Goal: Task Accomplishment & Management: Manage account settings

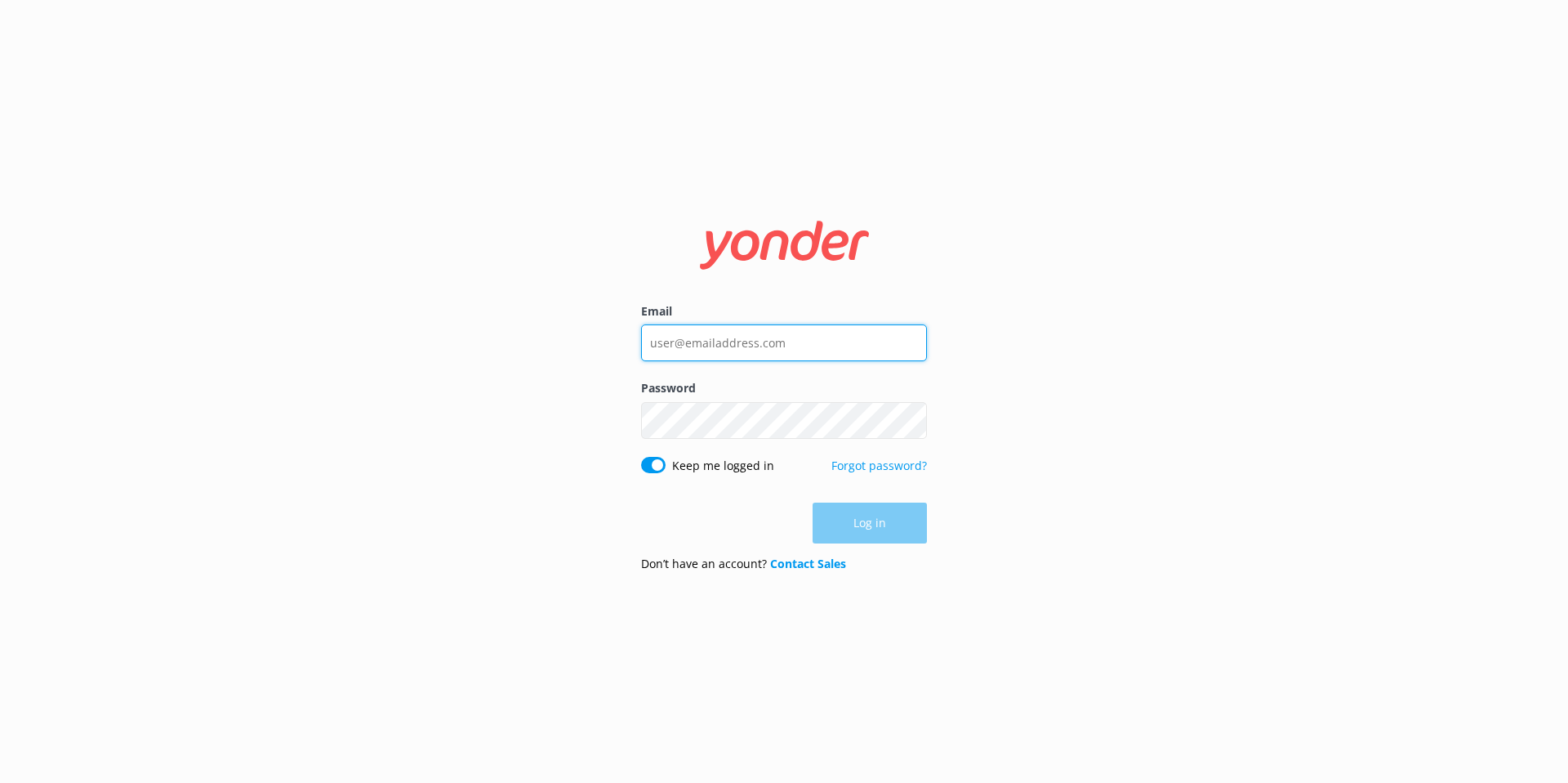
click at [737, 344] on input "Email" at bounding box center [784, 343] width 285 height 37
type input "[EMAIL_ADDRESS][DOMAIN_NAME]"
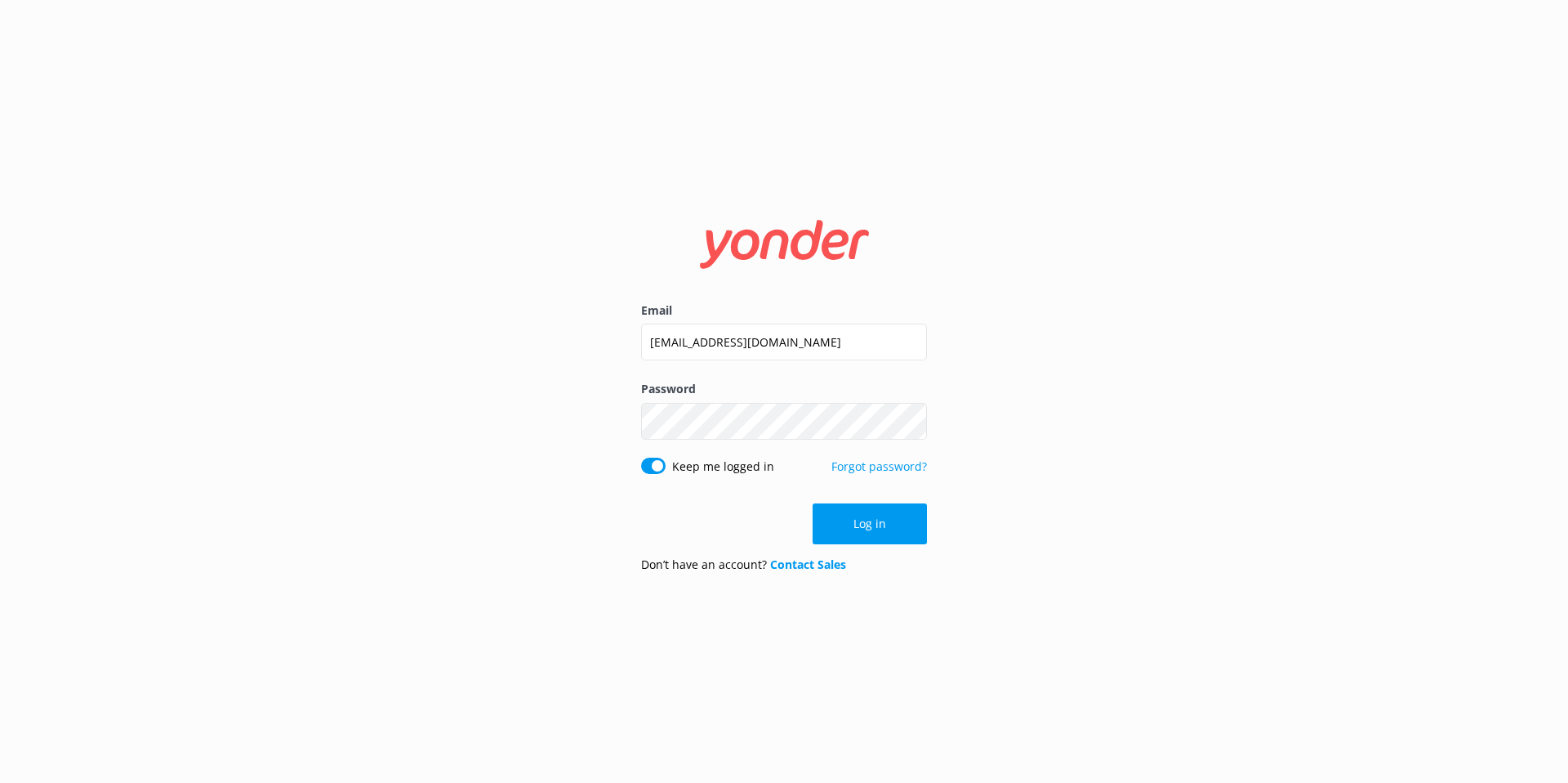
click at [851, 513] on button "Log in" at bounding box center [869, 523] width 115 height 41
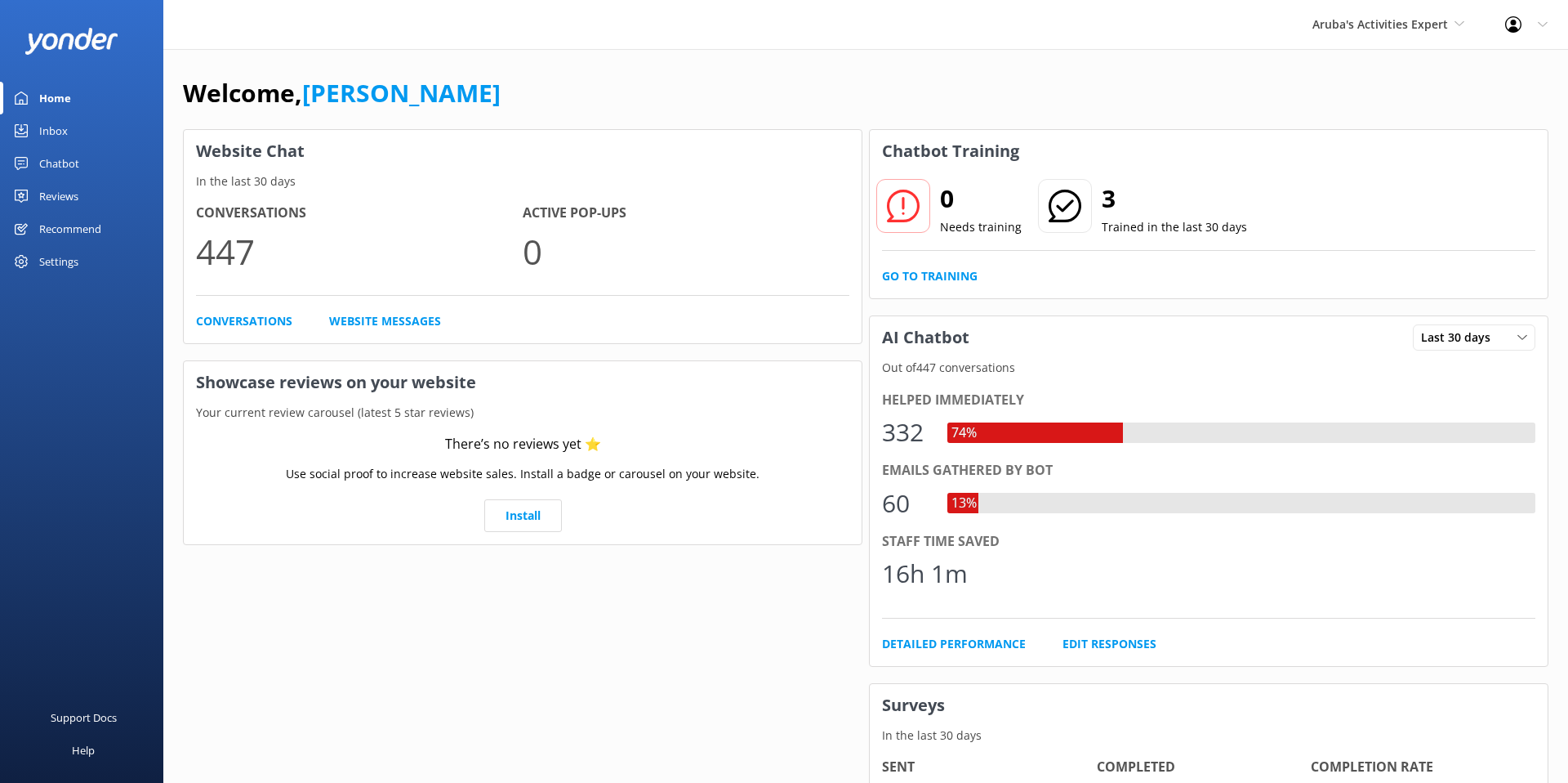
click at [1543, 17] on div "Profile Settings Logout" at bounding box center [1526, 24] width 83 height 49
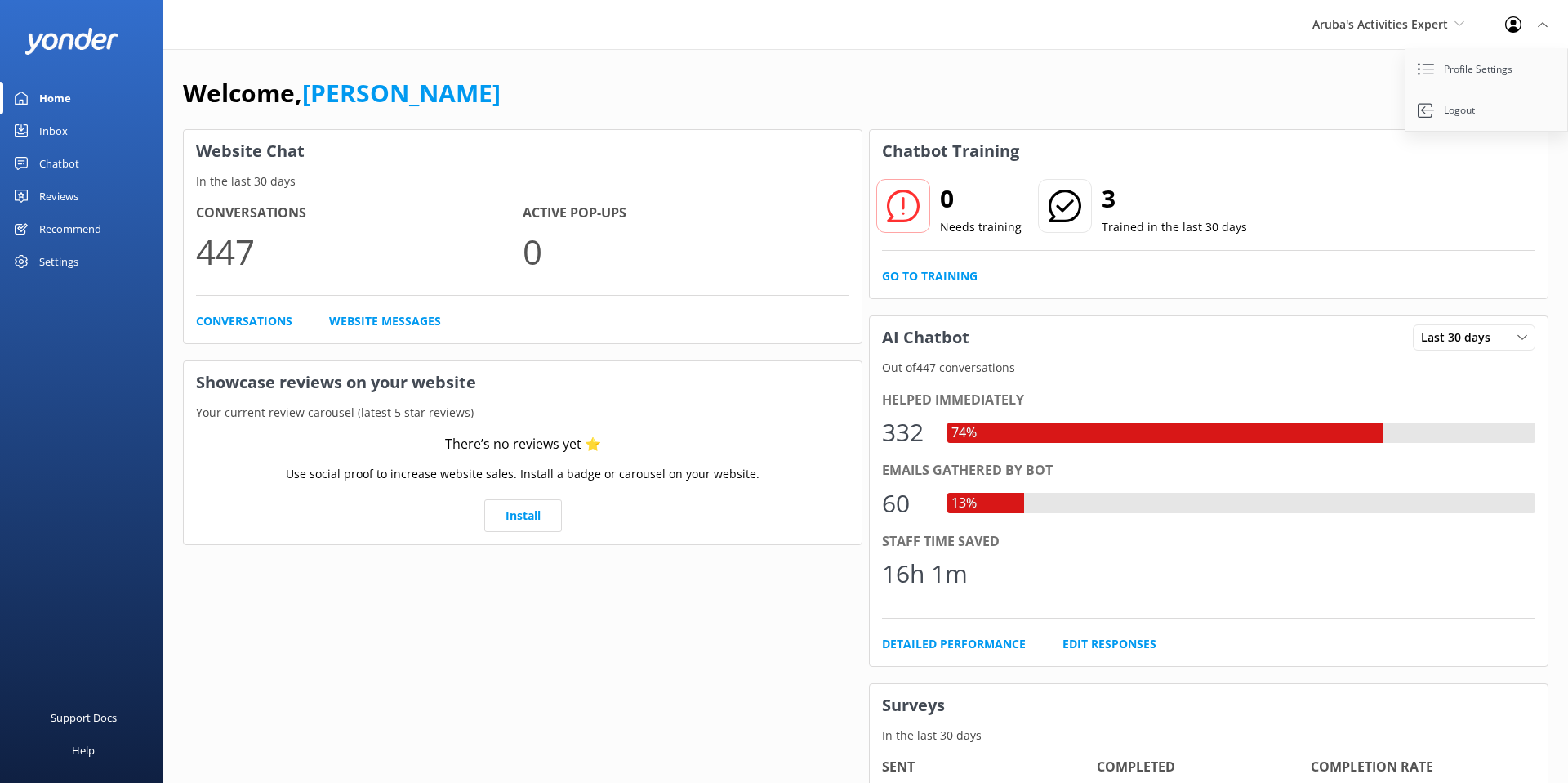
click at [48, 259] on div "Settings" at bounding box center [58, 261] width 39 height 33
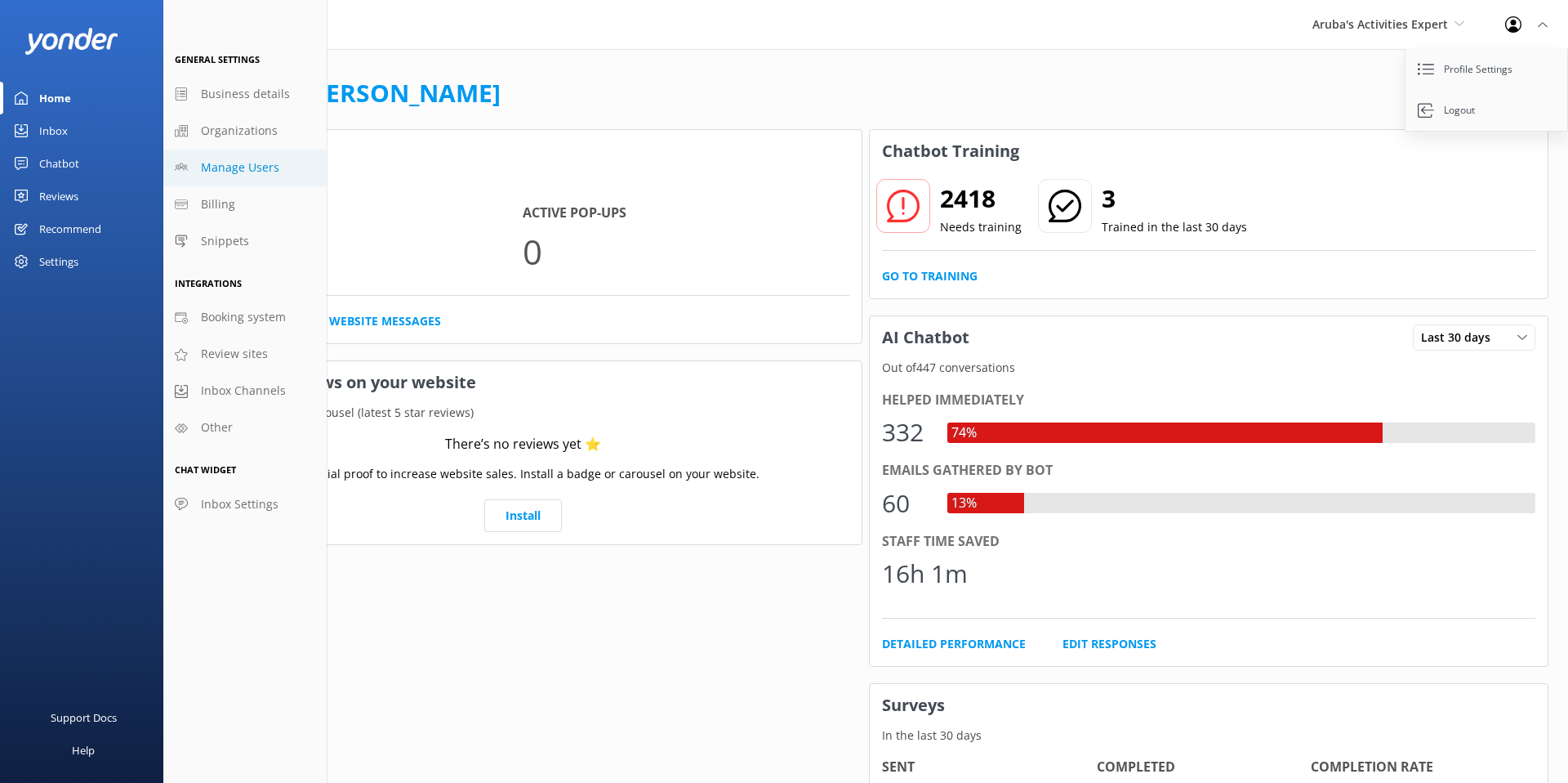
click at [222, 155] on link "Manage Users" at bounding box center [246, 168] width 164 height 37
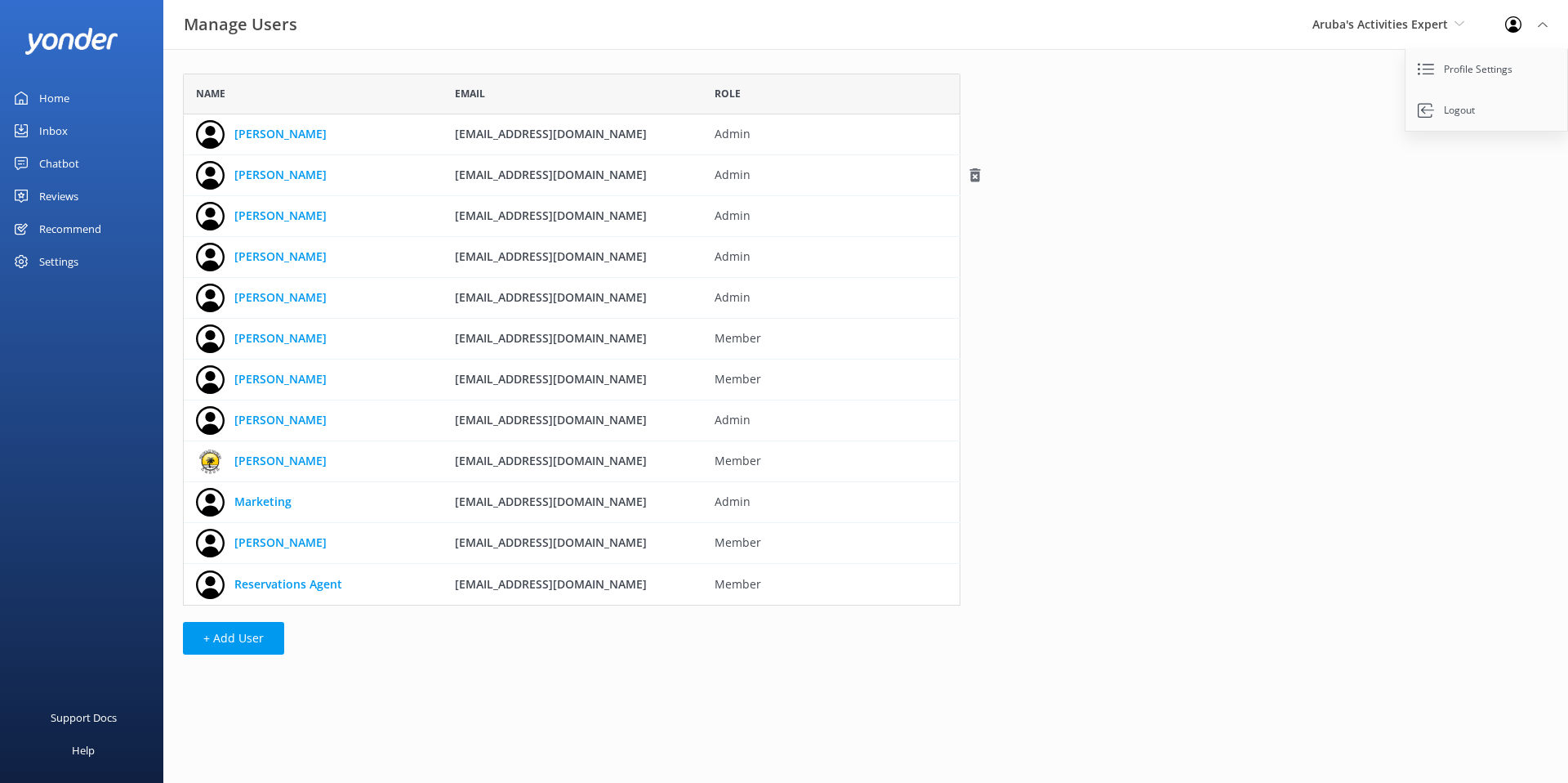
scroll to position [532, 778]
click at [244, 630] on button "+ Add User" at bounding box center [233, 638] width 101 height 33
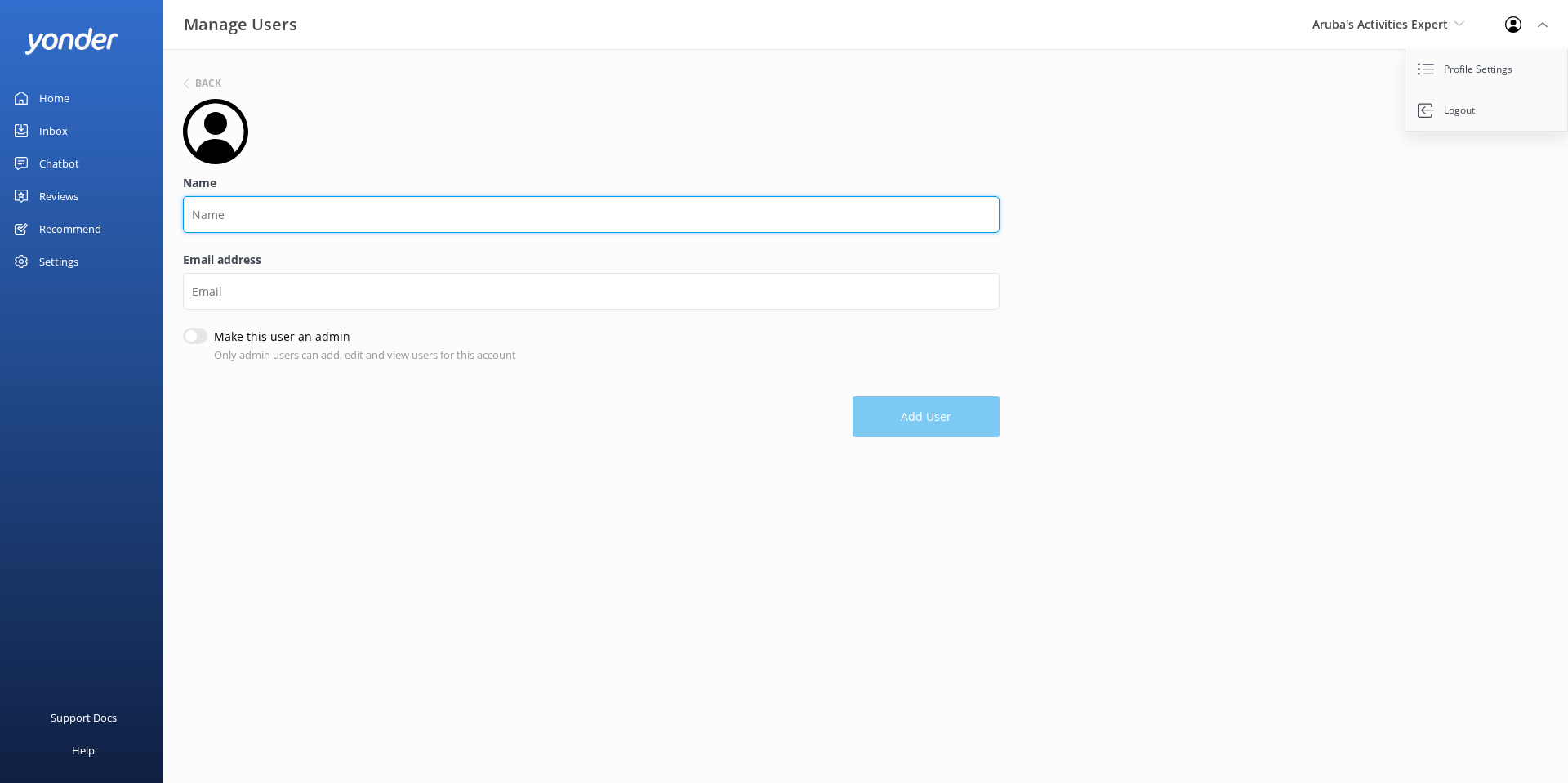
click at [220, 223] on input "Name" at bounding box center [591, 214] width 816 height 37
type input "[PERSON_NAME]"
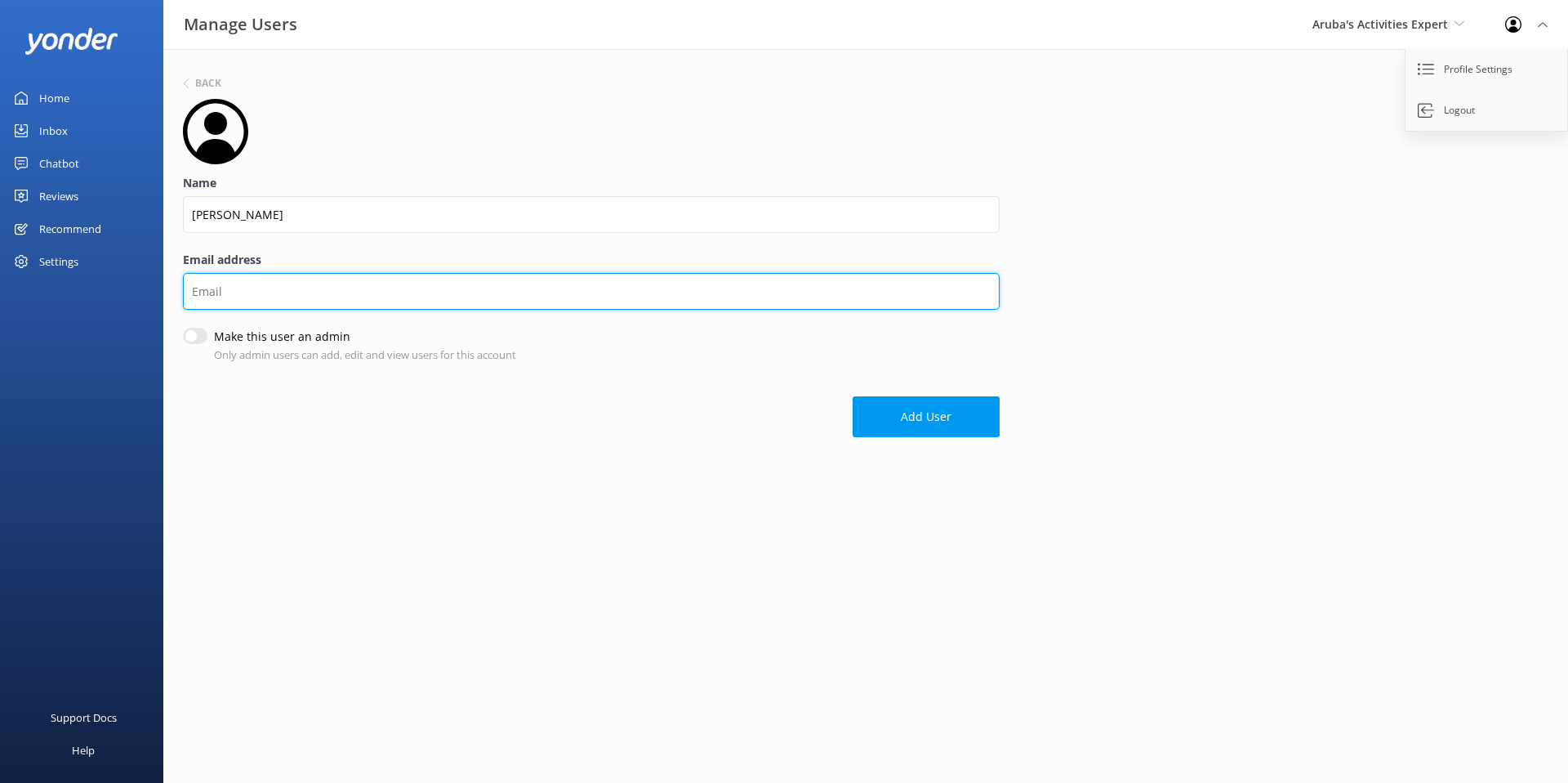
click at [262, 300] on input "Email address" at bounding box center [591, 291] width 816 height 37
type input "W"
type input "[EMAIL_ADDRESS][DOMAIN_NAME]"
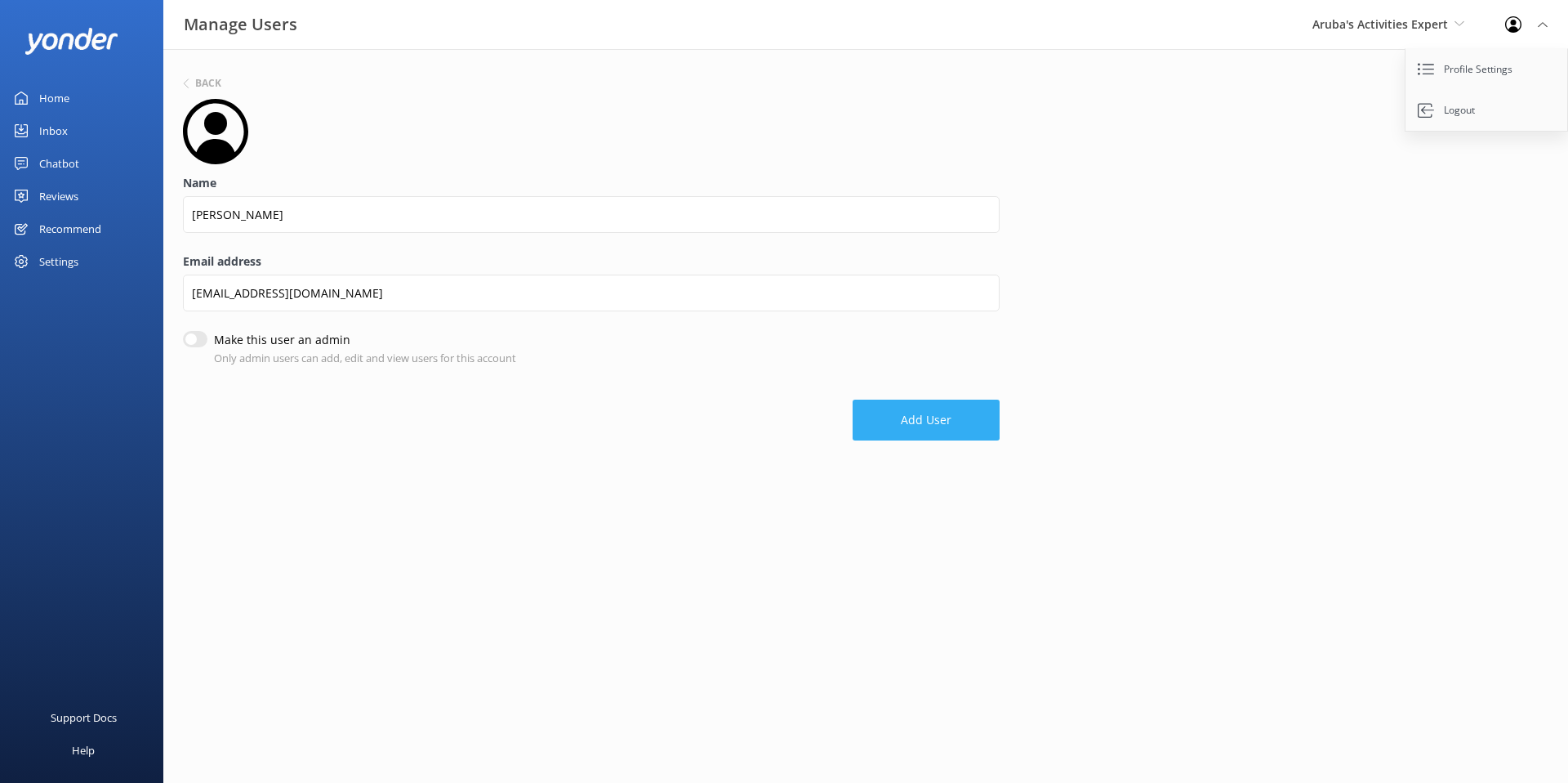
click at [925, 418] on button "Add User" at bounding box center [925, 419] width 147 height 41
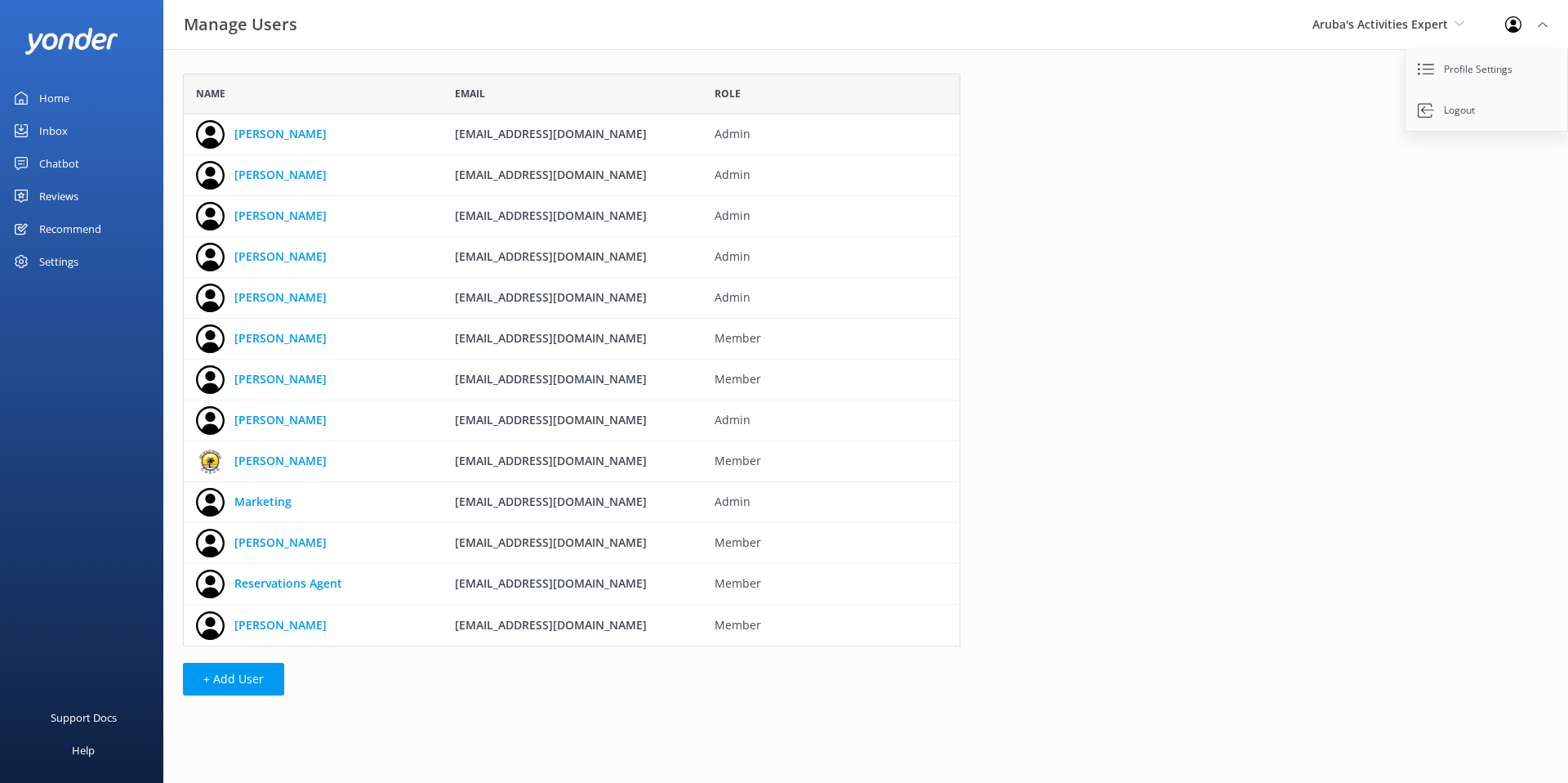
scroll to position [573, 778]
drag, startPoint x: 1337, startPoint y: 205, endPoint x: 1350, endPoint y: 87, distance: 118.7
click at [1336, 205] on div "Name Email Role [PERSON_NAME] [PERSON_NAME][EMAIL_ADDRESS][DOMAIN_NAME] Admin […" at bounding box center [865, 389] width 1404 height 679
